Goal: Task Accomplishment & Management: Manage account settings

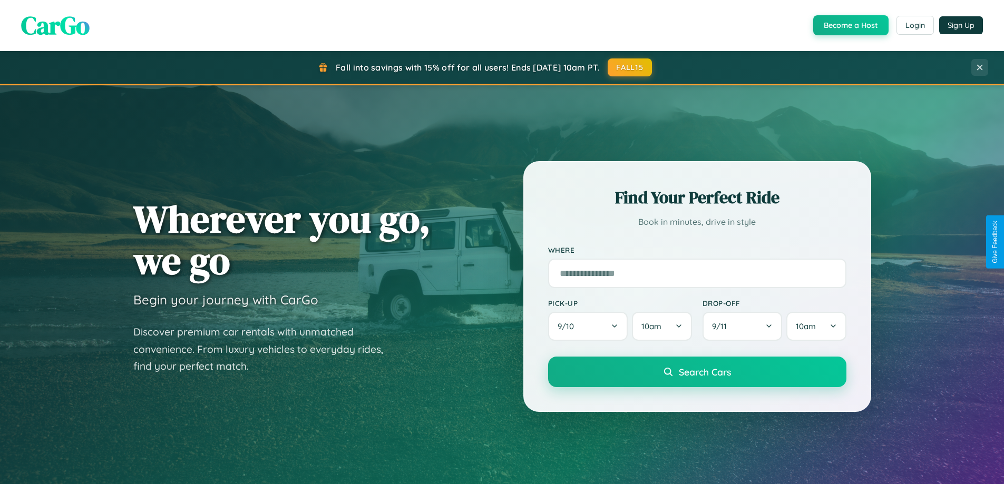
scroll to position [454, 0]
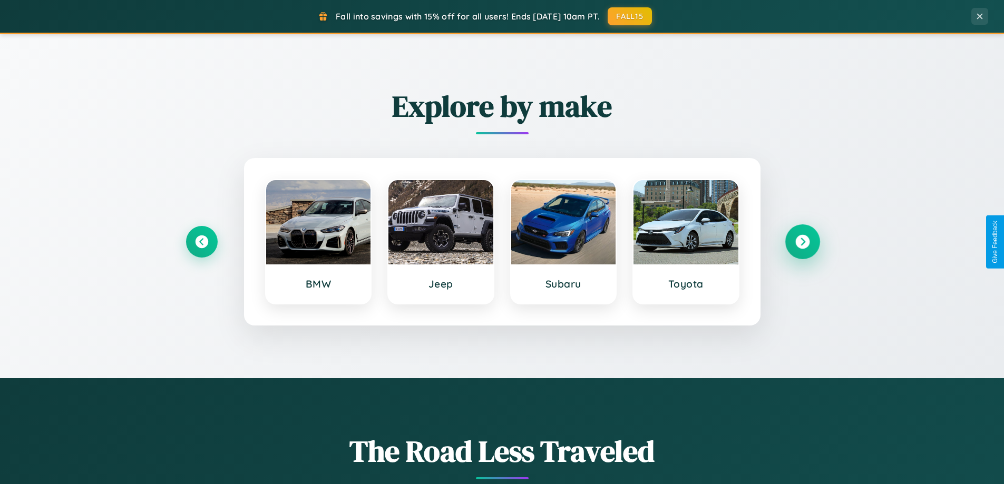
click at [802, 242] on icon at bounding box center [802, 242] width 14 height 14
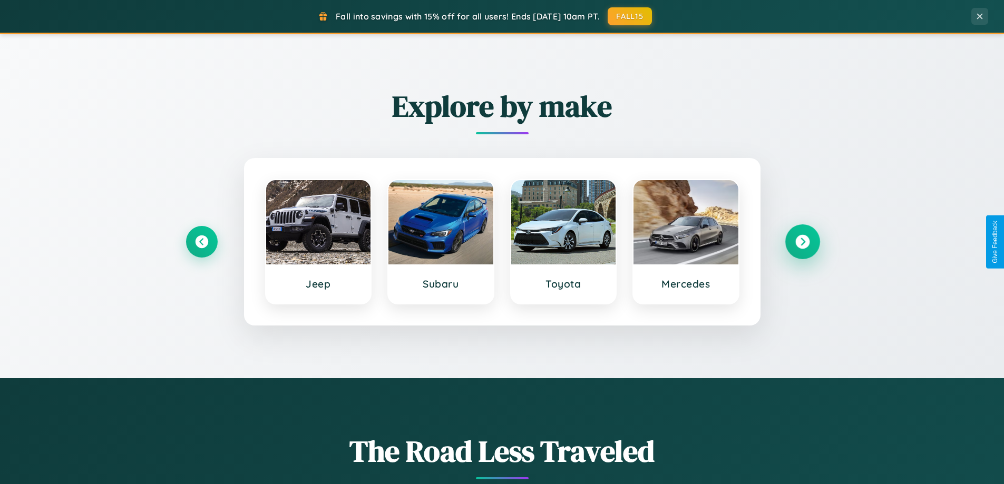
click at [802, 242] on icon at bounding box center [802, 242] width 14 height 14
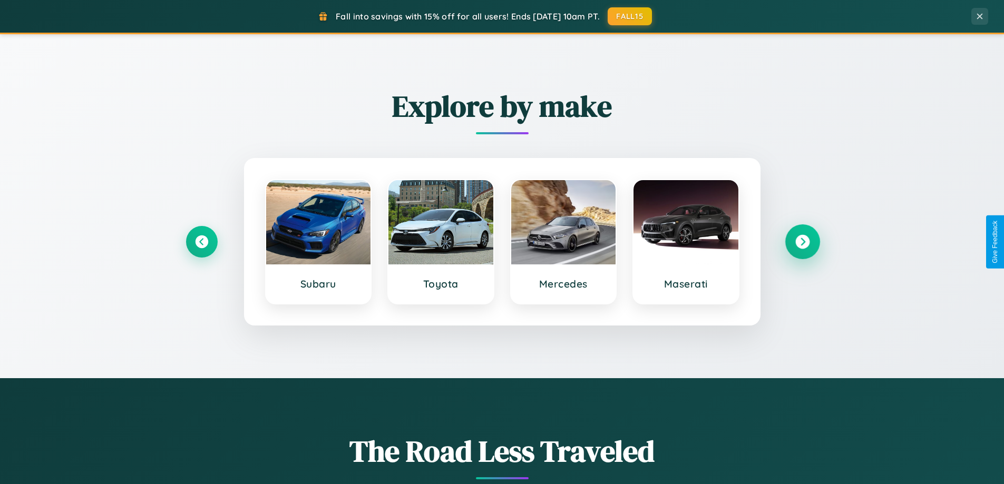
click at [802, 242] on icon at bounding box center [802, 242] width 14 height 14
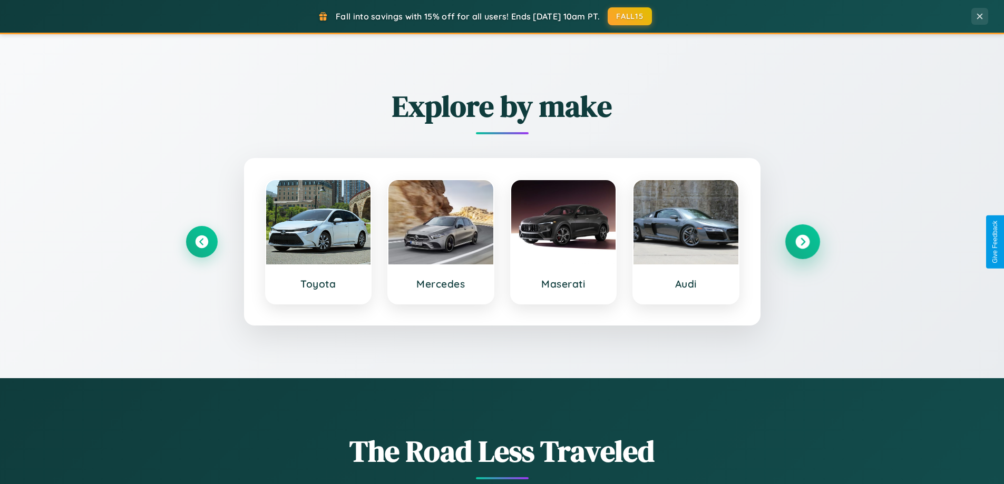
click at [802, 242] on icon at bounding box center [802, 242] width 14 height 14
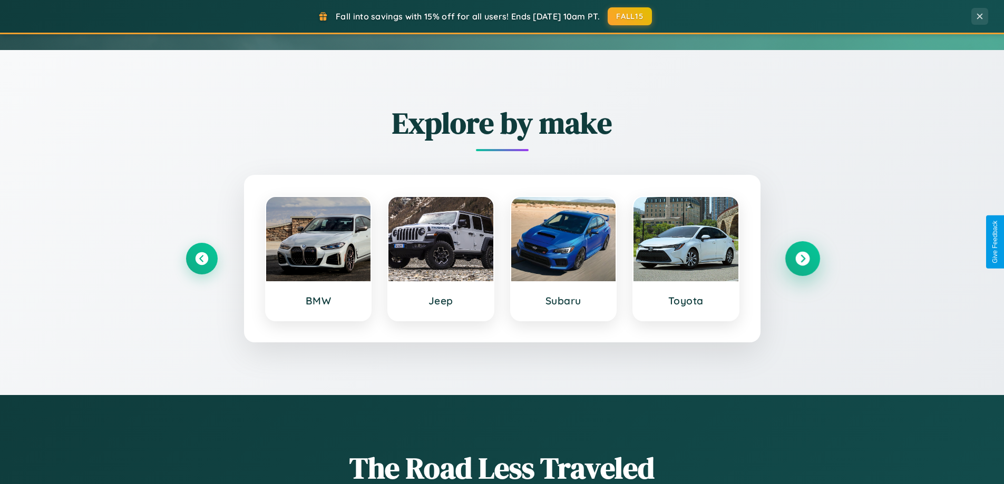
scroll to position [0, 0]
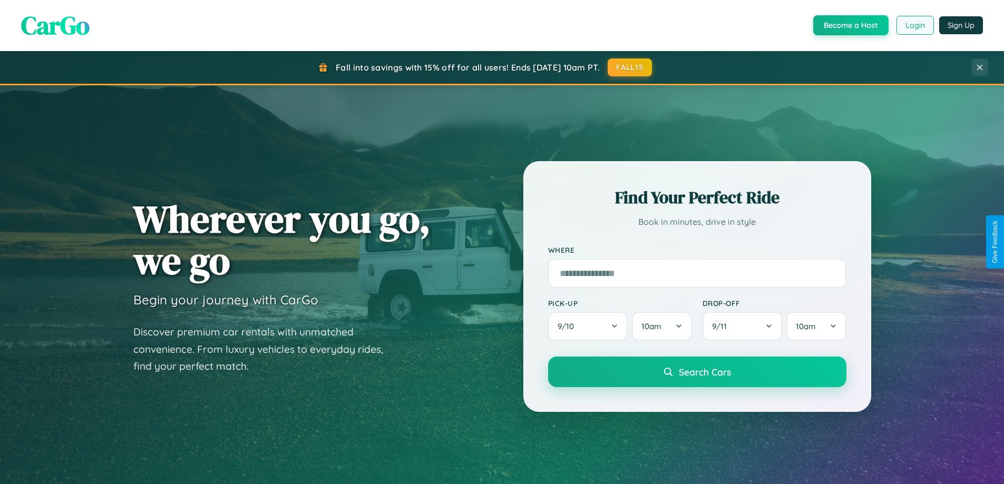
click at [914, 25] on button "Login" at bounding box center [914, 25] width 37 height 19
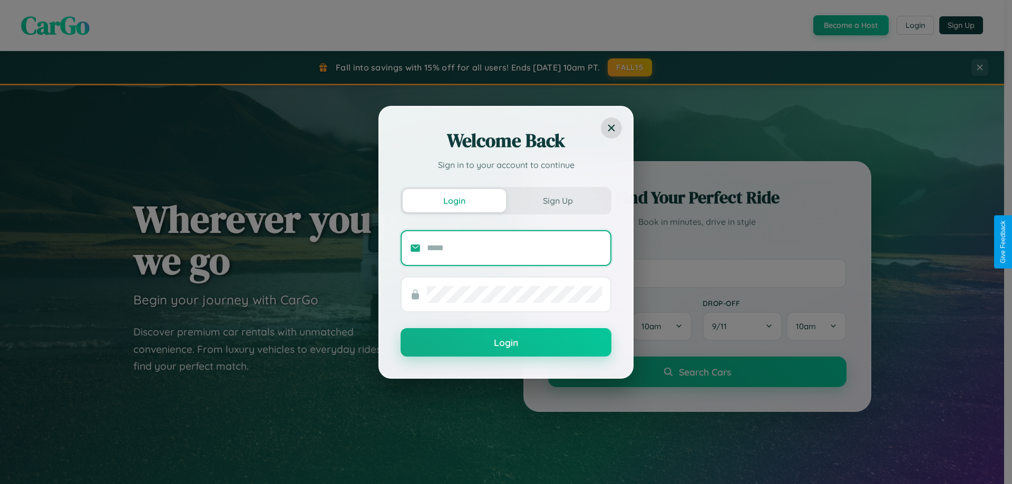
click at [514, 248] on input "text" at bounding box center [514, 248] width 175 height 17
type input "**********"
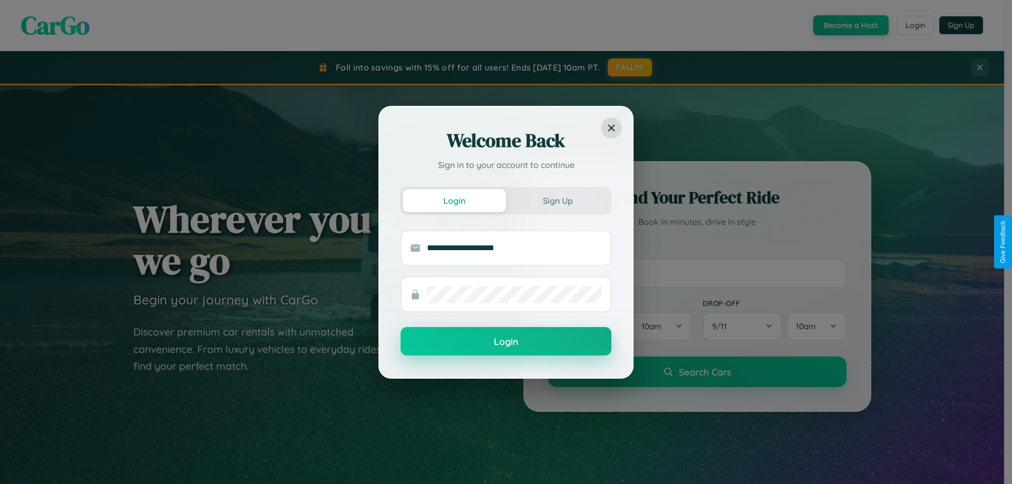
click at [506, 342] on button "Login" at bounding box center [506, 341] width 211 height 28
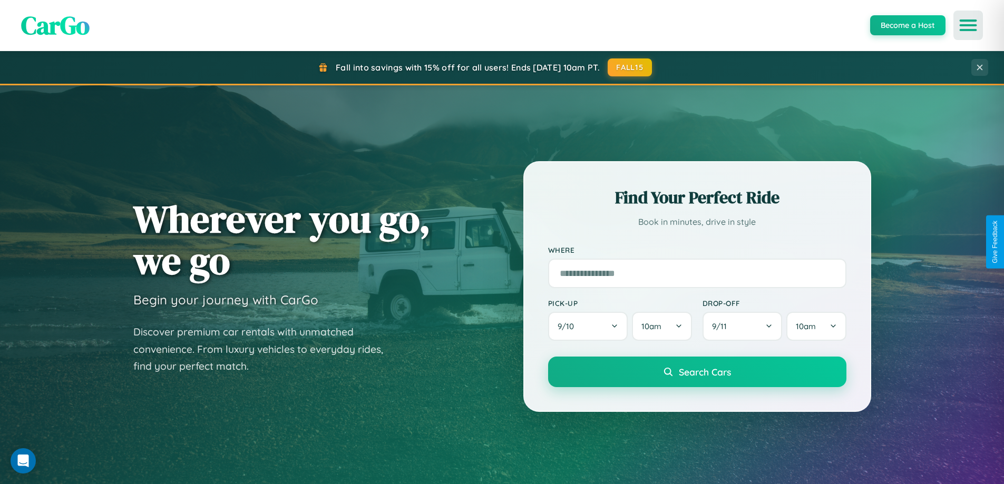
click at [968, 25] on icon "Open menu" at bounding box center [968, 25] width 15 height 9
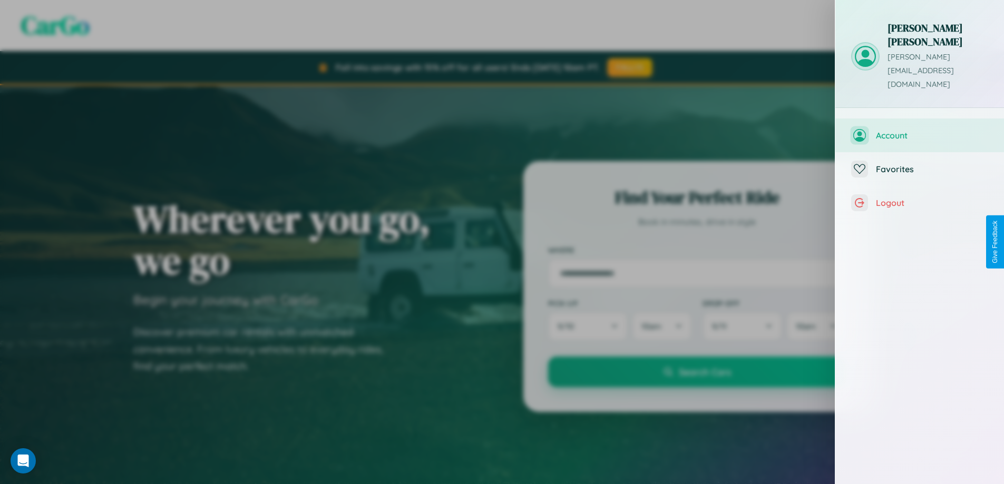
click at [920, 130] on span "Account" at bounding box center [932, 135] width 112 height 11
